Goal: Information Seeking & Learning: Learn about a topic

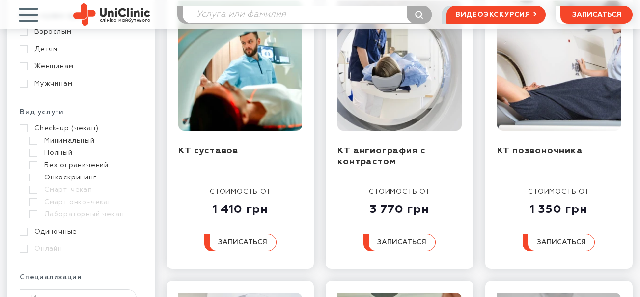
scroll to position [197, 0]
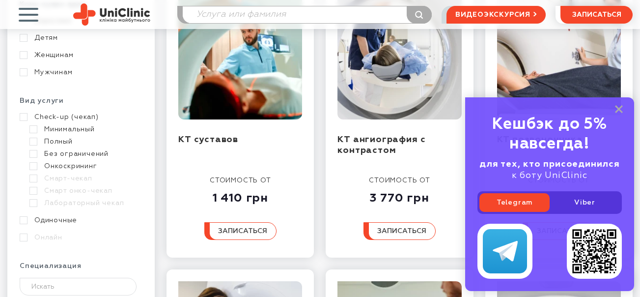
click at [619, 105] on div "Кешбэк до 5% навсегда! для тех, кто присоединился к боту UniClinic Telegram Vib…" at bounding box center [549, 194] width 169 height 194
click at [618, 104] on div "Кешбэк до 5% навсегда! для тех, кто присоединился к боту UniClinic Telegram Vib…" at bounding box center [549, 194] width 169 height 194
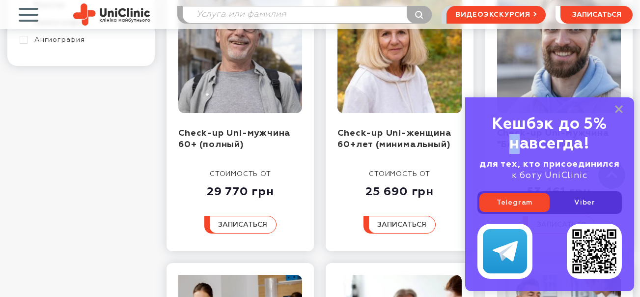
scroll to position [737, 0]
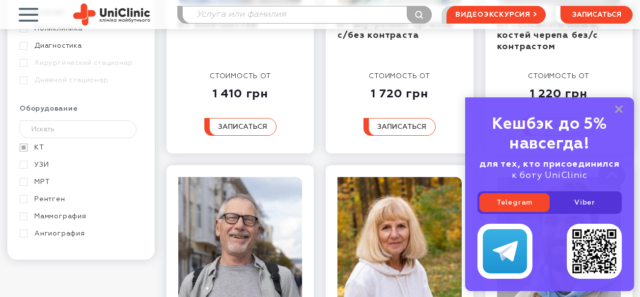
scroll to position [639, 0]
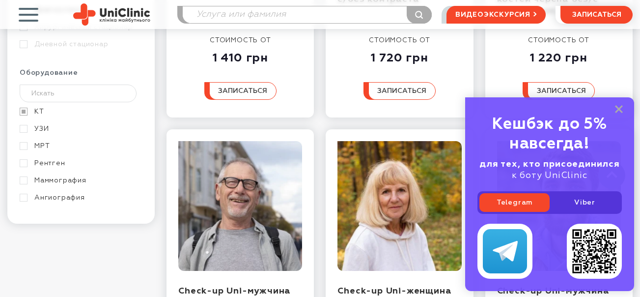
click at [22, 197] on link "Ангиография" at bounding box center [80, 197] width 120 height 9
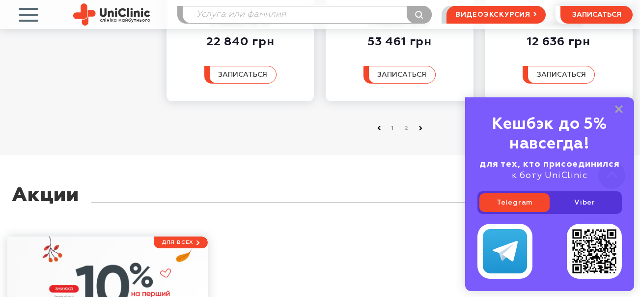
scroll to position [1277, 0]
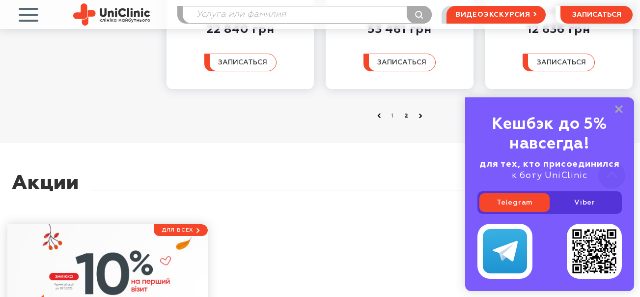
click at [406, 114] on link "2" at bounding box center [407, 116] width 10 height 10
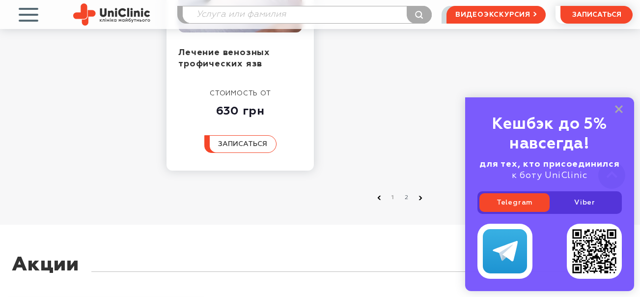
scroll to position [1228, 0]
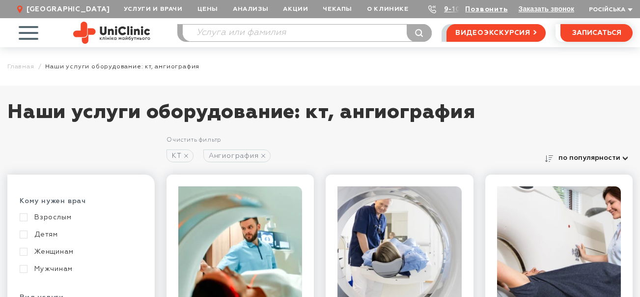
scroll to position [639, 0]
